Goal: Information Seeking & Learning: Learn about a topic

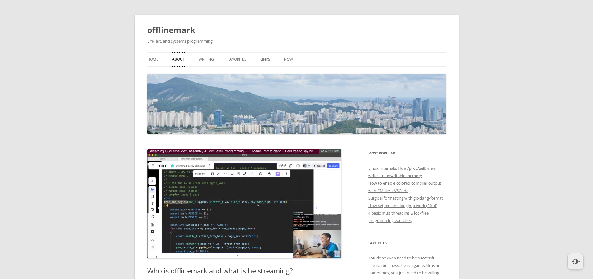
click at [172, 55] on link "About" at bounding box center [178, 60] width 13 height 14
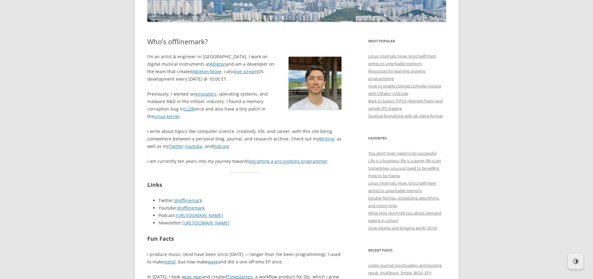
scroll to position [299, 0]
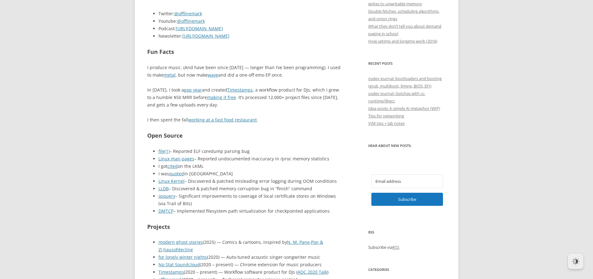
click at [186, 187] on span "– Discovered & patched memory corruption bug in “finish” command" at bounding box center [240, 188] width 143 height 6
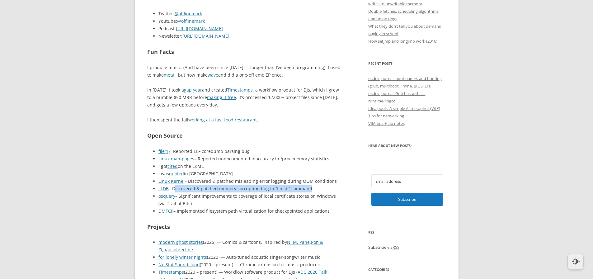
drag, startPoint x: 186, startPoint y: 187, endPoint x: 310, endPoint y: 186, distance: 124.1
click at [310, 186] on li "LLDB – Discovered & patched memory corruption bug in “finish” command" at bounding box center [249, 188] width 183 height 7
drag, startPoint x: 310, startPoint y: 186, endPoint x: 192, endPoint y: 187, distance: 117.9
click at [192, 187] on li "LLDB – Discovered & patched memory corruption bug in “finish” command" at bounding box center [249, 188] width 183 height 7
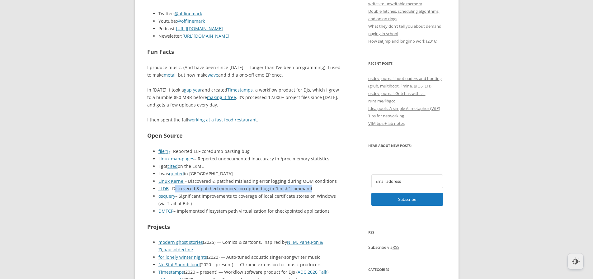
click at [192, 187] on span "– Discovered & patched memory corruption bug in “finish” command" at bounding box center [240, 188] width 143 height 6
drag, startPoint x: 192, startPoint y: 187, endPoint x: 327, endPoint y: 189, distance: 134.4
click at [327, 189] on li "LLDB – Discovered & patched memory corruption bug in “finish” command" at bounding box center [249, 188] width 183 height 7
drag, startPoint x: 285, startPoint y: 189, endPoint x: 187, endPoint y: 191, distance: 98.0
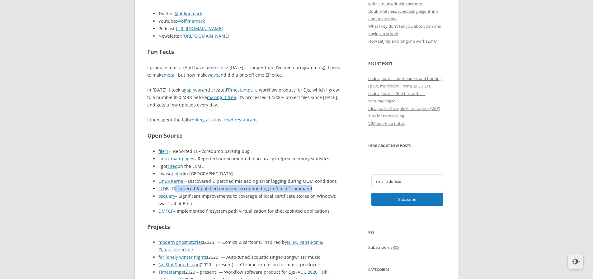
click at [187, 191] on li "LLDB – Discovered & patched memory corruption bug in “finish” command" at bounding box center [249, 188] width 183 height 7
drag, startPoint x: 187, startPoint y: 191, endPoint x: 291, endPoint y: 192, distance: 104.2
click at [291, 192] on ul "file(1) – Reported ELF coredump parsing bug Linux man-pages – Reported undocume…" at bounding box center [244, 180] width 194 height 67
click at [291, 192] on li "osquery – Significant improvements to coverage of local certificate stores on W…" at bounding box center [249, 199] width 183 height 15
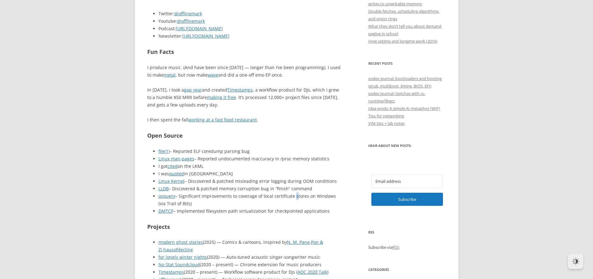
click at [291, 192] on li "osquery – Significant improvements to coverage of local certificate stores on W…" at bounding box center [249, 199] width 183 height 15
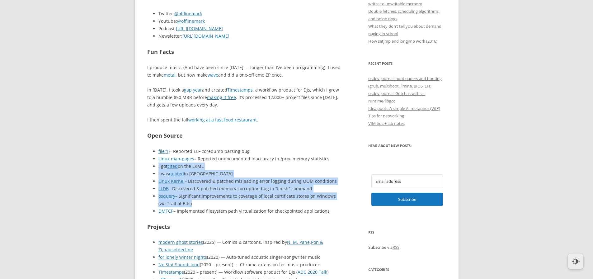
drag, startPoint x: 291, startPoint y: 192, endPoint x: 298, endPoint y: 160, distance: 33.1
click at [297, 162] on ul "file(1) – Reported ELF coredump parsing bug Linux man-pages – Reported undocume…" at bounding box center [244, 180] width 194 height 67
click at [298, 160] on li "Linux man-pages – Reported undocumented inaccuracy in /proc memory statistics" at bounding box center [249, 158] width 183 height 7
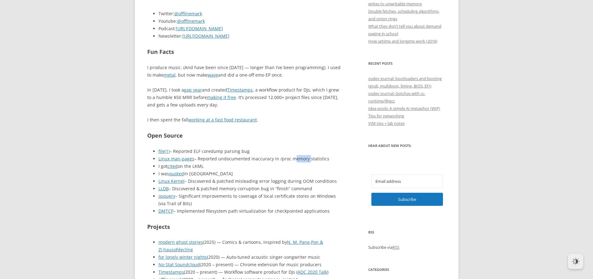
click at [298, 160] on li "Linux man-pages – Reported undocumented inaccuracy in /proc memory statistics" at bounding box center [249, 158] width 183 height 7
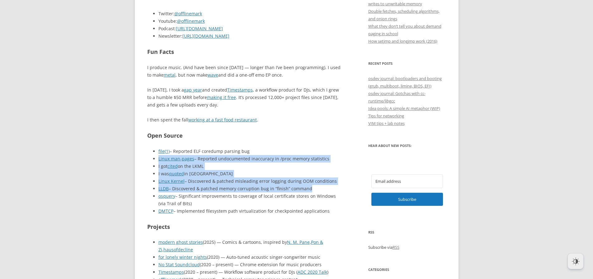
drag, startPoint x: 298, startPoint y: 160, endPoint x: 297, endPoint y: 189, distance: 28.9
click at [297, 189] on ul "file(1) – Reported ELF coredump parsing bug Linux man-pages – Reported undocume…" at bounding box center [244, 180] width 194 height 67
click at [297, 189] on span "– Discovered & patched memory corruption bug in “finish” command" at bounding box center [240, 188] width 143 height 6
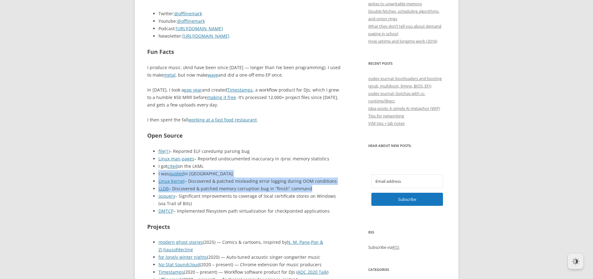
drag, startPoint x: 297, startPoint y: 189, endPoint x: 298, endPoint y: 162, distance: 27.1
click at [297, 166] on ul "file(1) – Reported ELF coredump parsing bug Linux man-pages – Reported undocume…" at bounding box center [244, 180] width 194 height 67
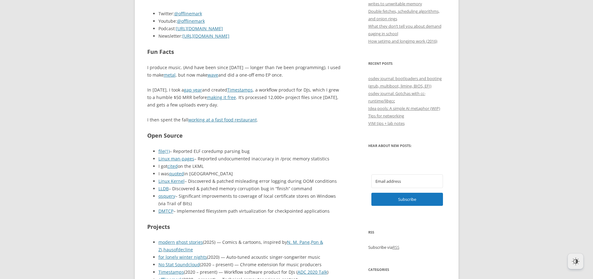
click at [298, 161] on li "Linux man-pages – Reported undocumented inaccuracy in /proc memory statistics" at bounding box center [249, 158] width 183 height 7
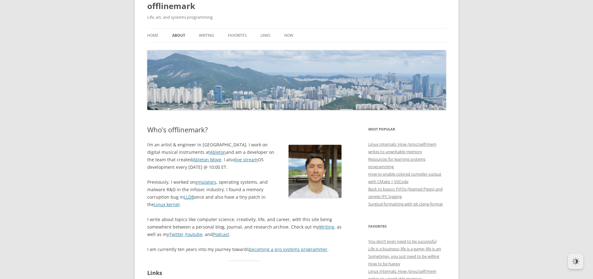
scroll to position [37, 0]
